Goal: Check status: Check status

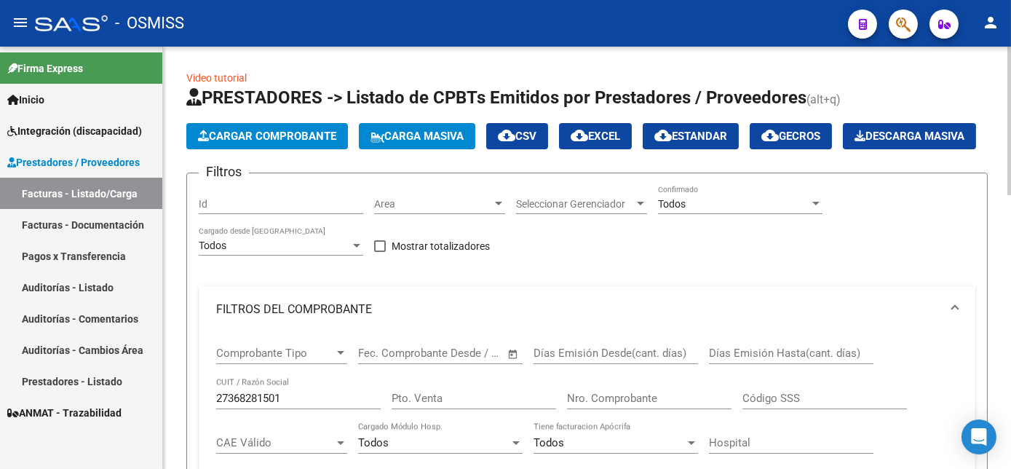
scroll to position [704, 0]
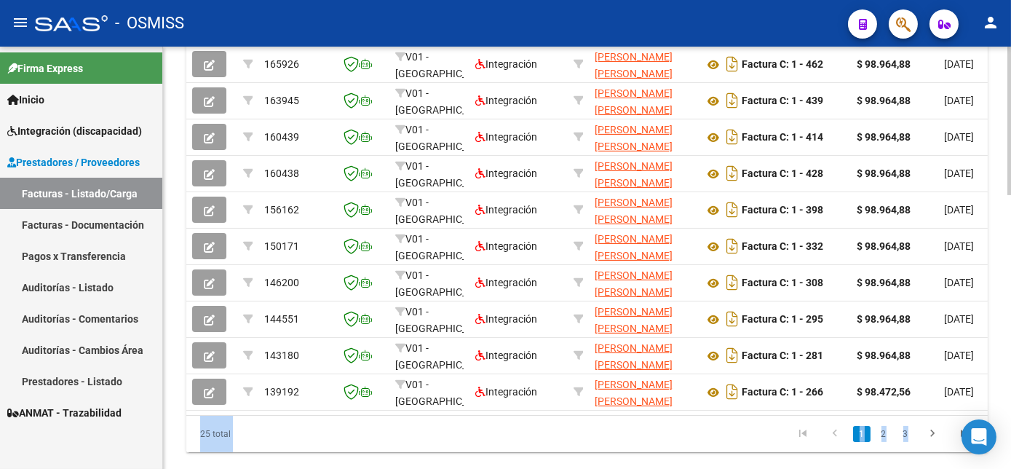
drag, startPoint x: 1007, startPoint y: 319, endPoint x: 1009, endPoint y: 291, distance: 28.5
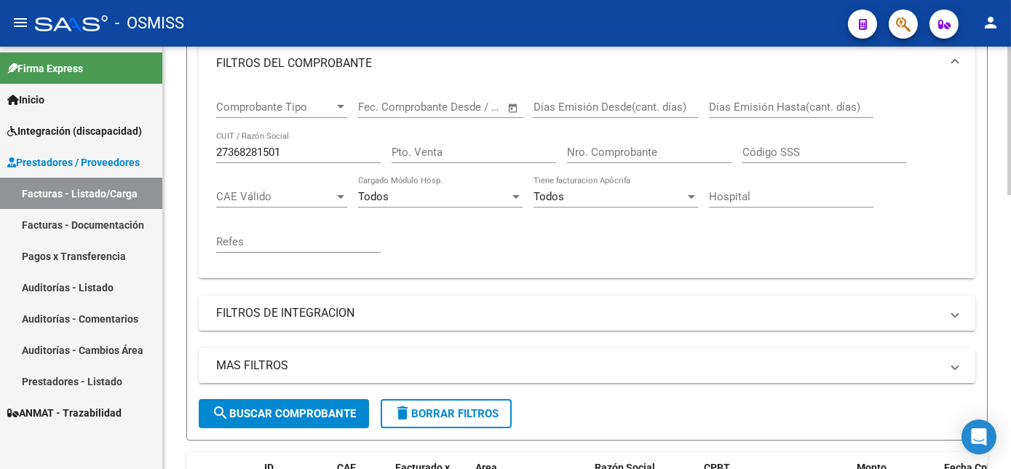
scroll to position [240, 0]
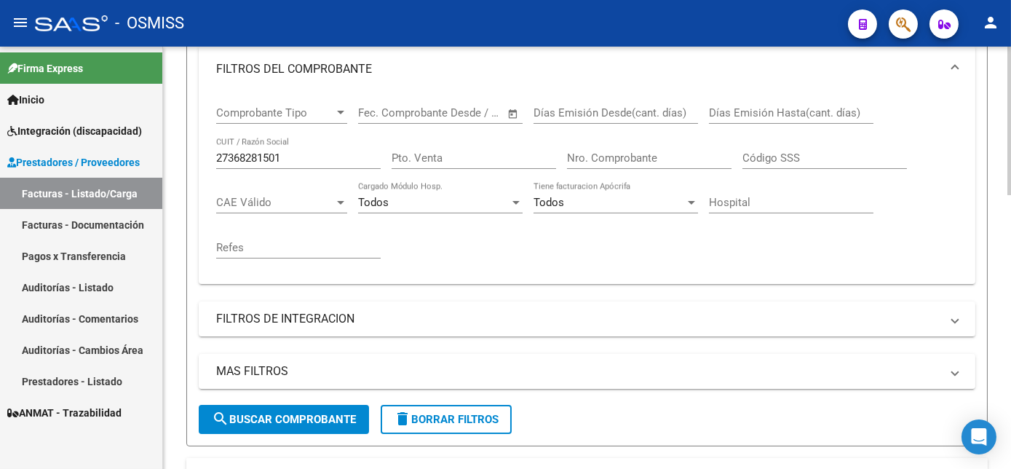
click at [981, 134] on div "Video tutorial PRESTADORES -> Listado de CPBTs Emitidos por Prestadores / Prove…" at bounding box center [589, 384] width 852 height 1156
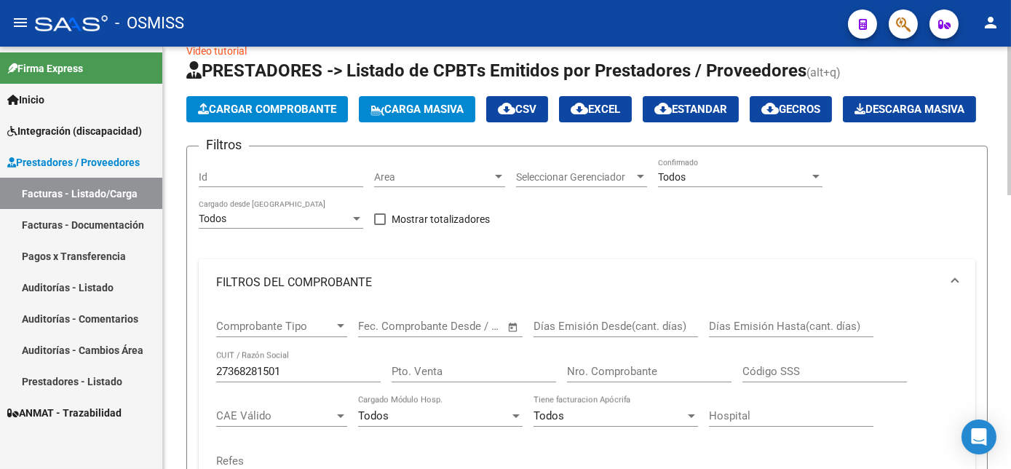
scroll to position [0, 0]
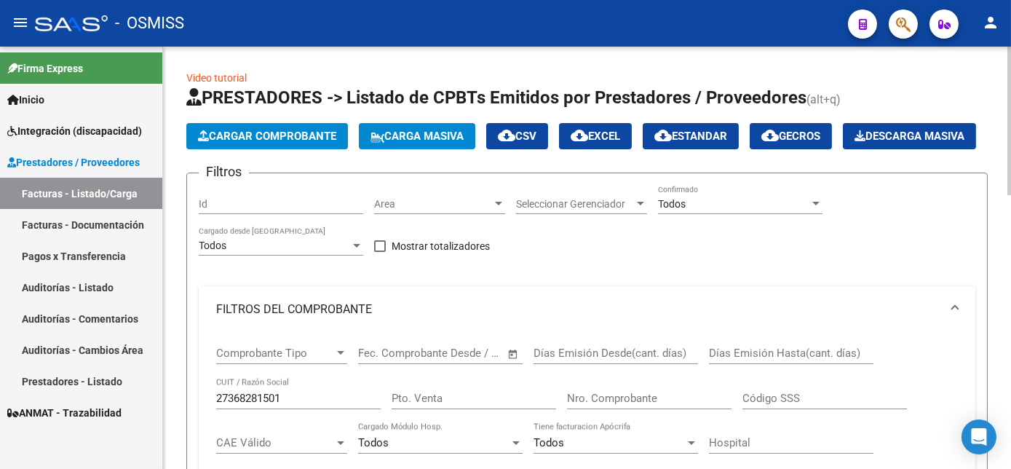
click at [757, 210] on div "Todos" at bounding box center [733, 204] width 151 height 12
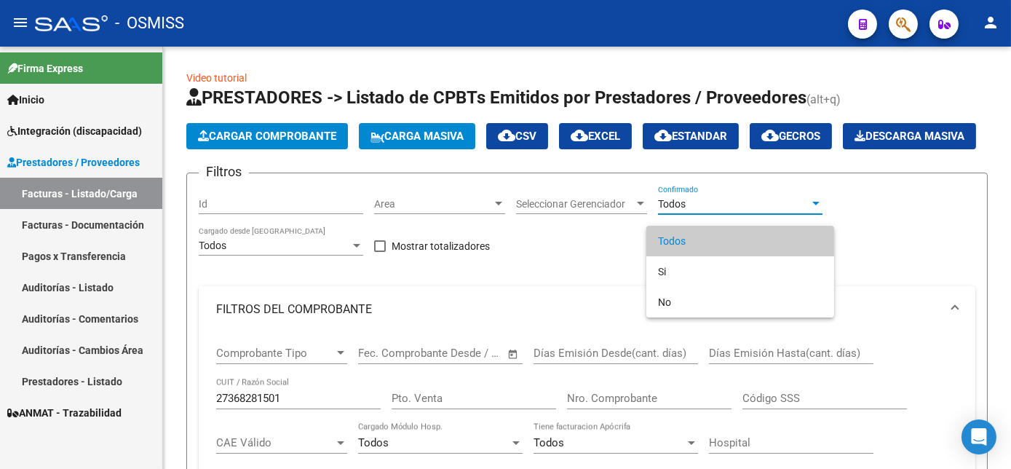
click at [724, 245] on span "Todos" at bounding box center [740, 241] width 164 height 31
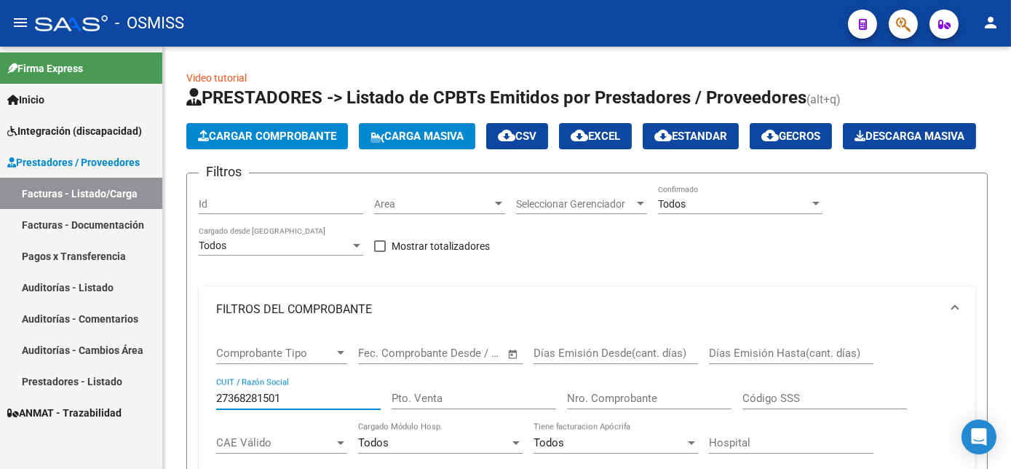
drag, startPoint x: 287, startPoint y: 435, endPoint x: 64, endPoint y: 432, distance: 222.7
click at [64, 432] on mat-sidenav-container "Firma Express Inicio Instructivos Contacto OS Integración (discapacidad) Legajo…" at bounding box center [505, 258] width 1011 height 422
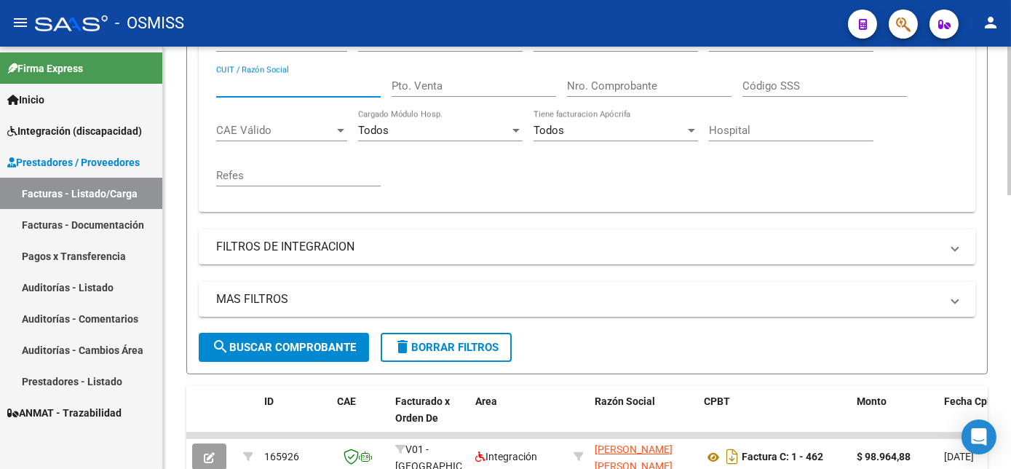
click at [1005, 285] on div "Video tutorial PRESTADORES -> Listado de CPBTs Emitidos por Prestadores / Prove…" at bounding box center [589, 312] width 852 height 1156
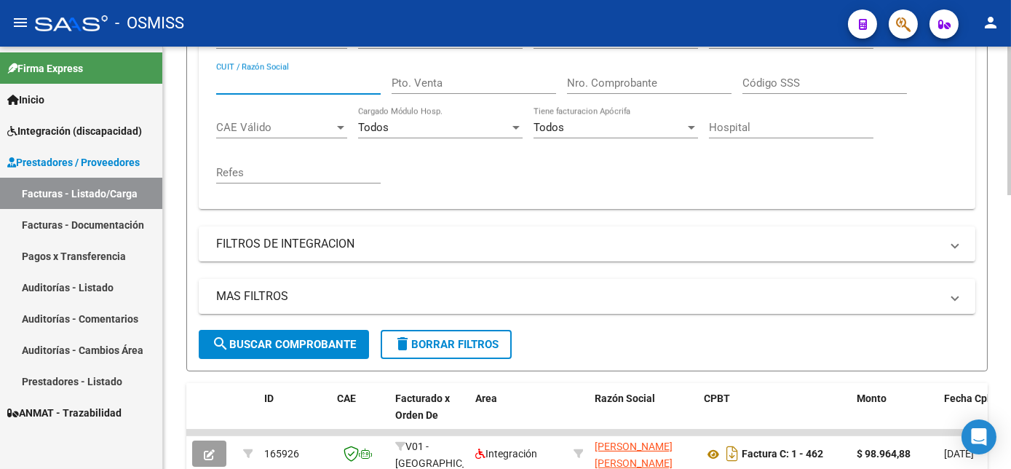
click at [443, 351] on span "delete Borrar Filtros" at bounding box center [446, 344] width 105 height 13
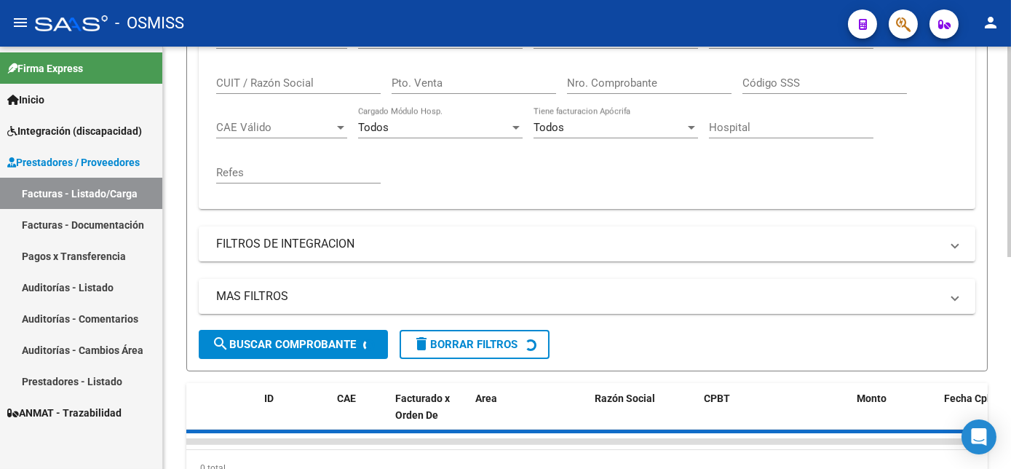
click at [632, 90] on input "Nro. Comprobante" at bounding box center [649, 82] width 164 height 13
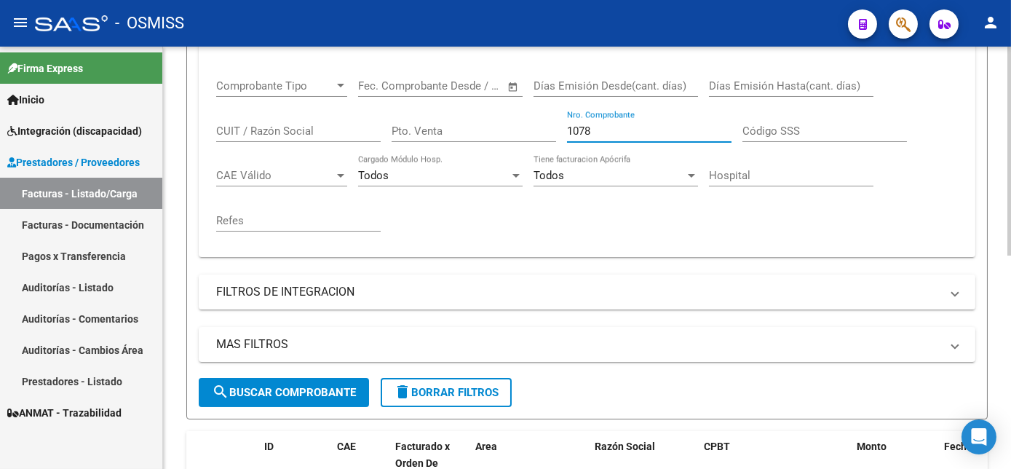
scroll to position [197, 0]
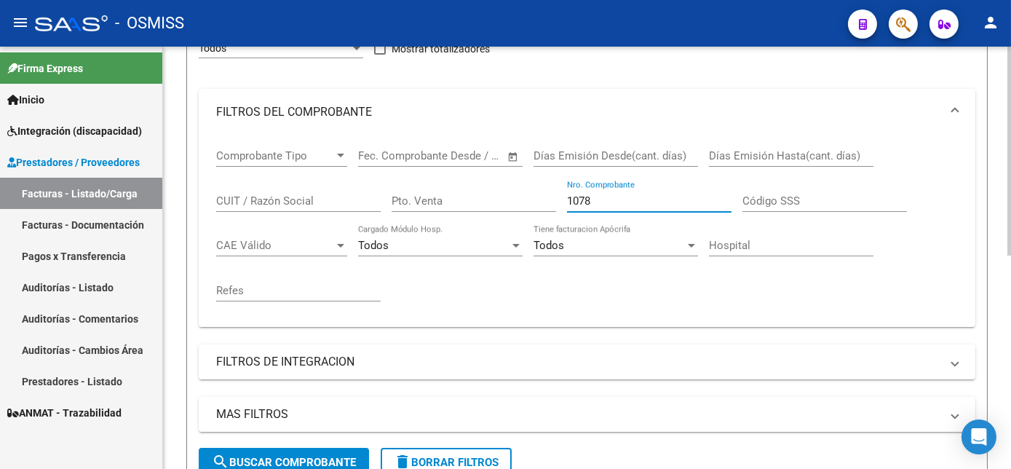
click at [1002, 172] on div "Video tutorial PRESTADORES -> Listado de CPBTs Emitidos por Prestadores / Prove…" at bounding box center [589, 258] width 852 height 818
type input "1078"
